Goal: Find specific page/section: Find specific page/section

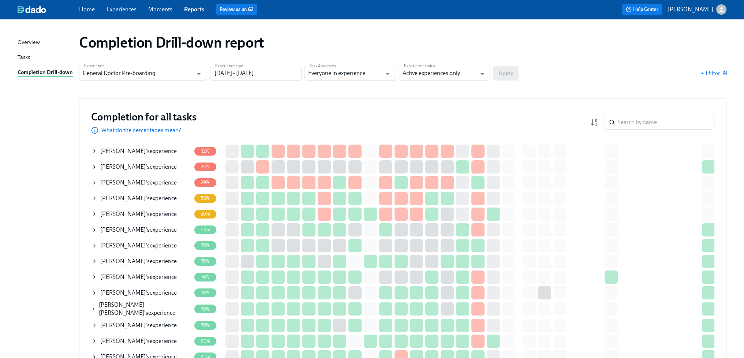
click at [189, 8] on link "Reports" at bounding box center [194, 9] width 20 height 7
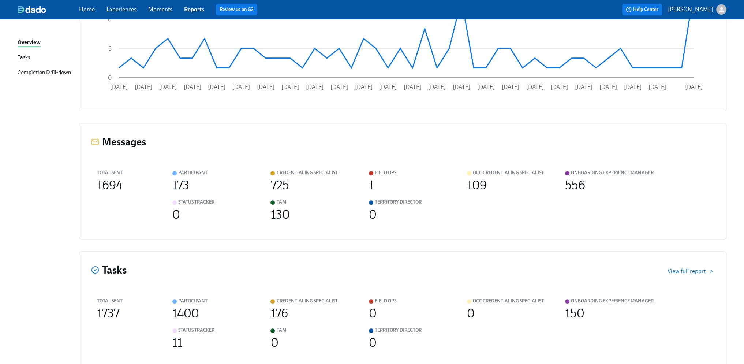
scroll to position [343, 0]
